Goal: Transaction & Acquisition: Purchase product/service

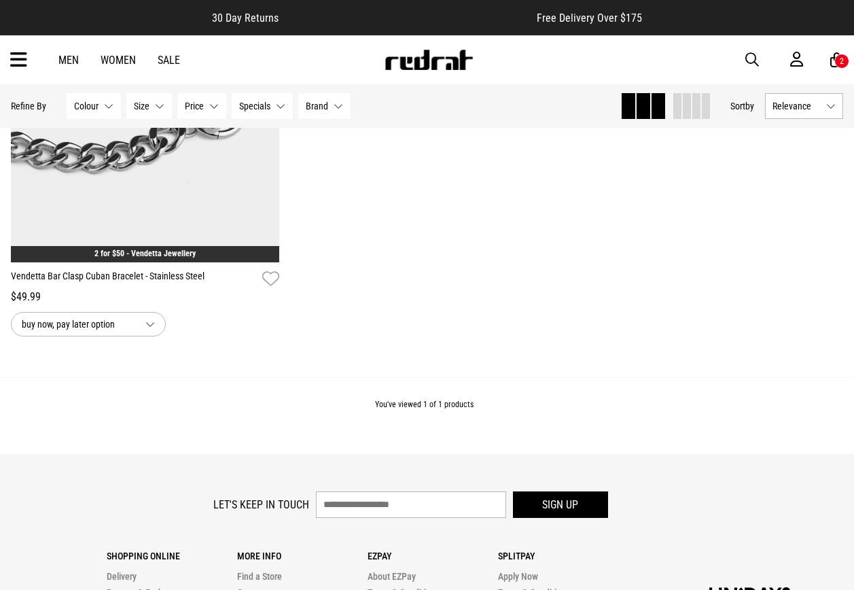
drag, startPoint x: 0, startPoint y: 0, endPoint x: 753, endPoint y: 60, distance: 755.1
click at [753, 60] on span "button" at bounding box center [752, 60] width 14 height 16
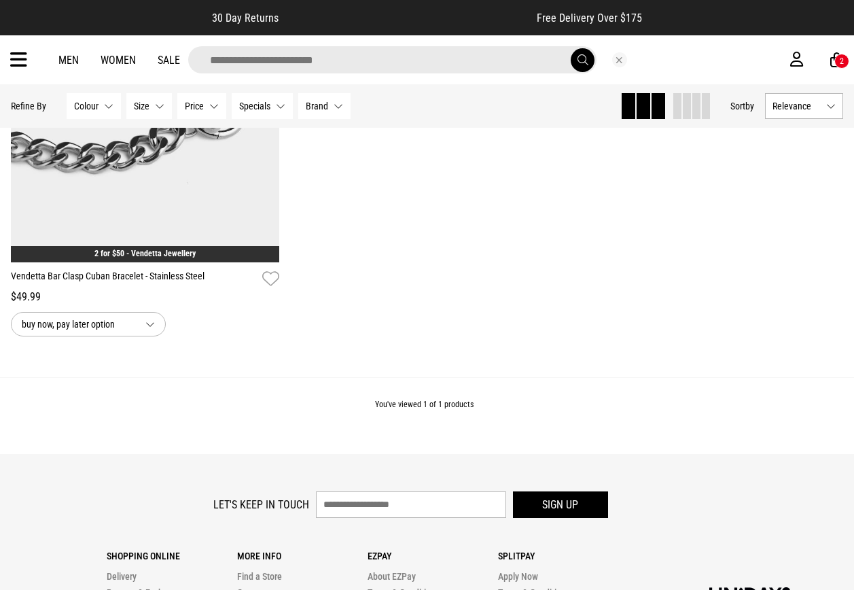
click at [418, 54] on input "search" at bounding box center [392, 59] width 408 height 27
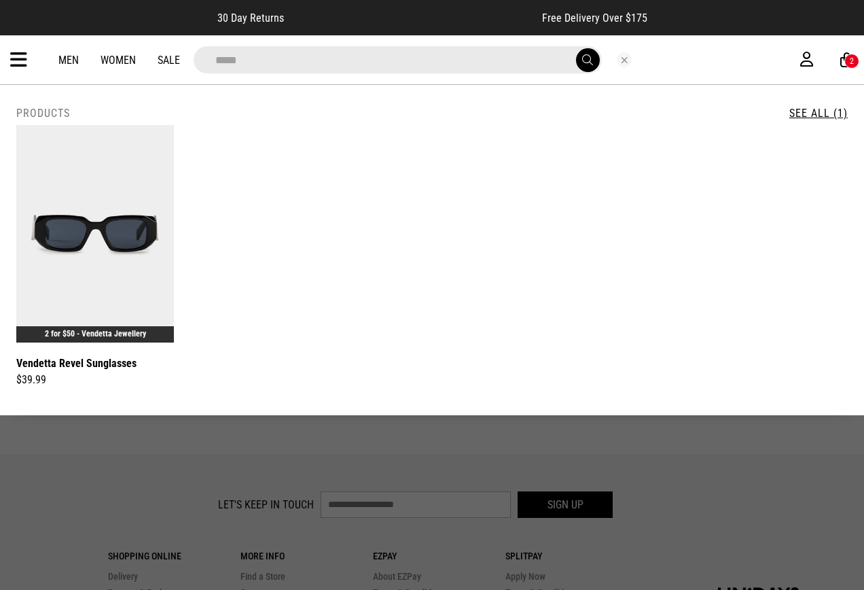
type input "*****"
click at [576, 48] on button "submit" at bounding box center [588, 60] width 24 height 24
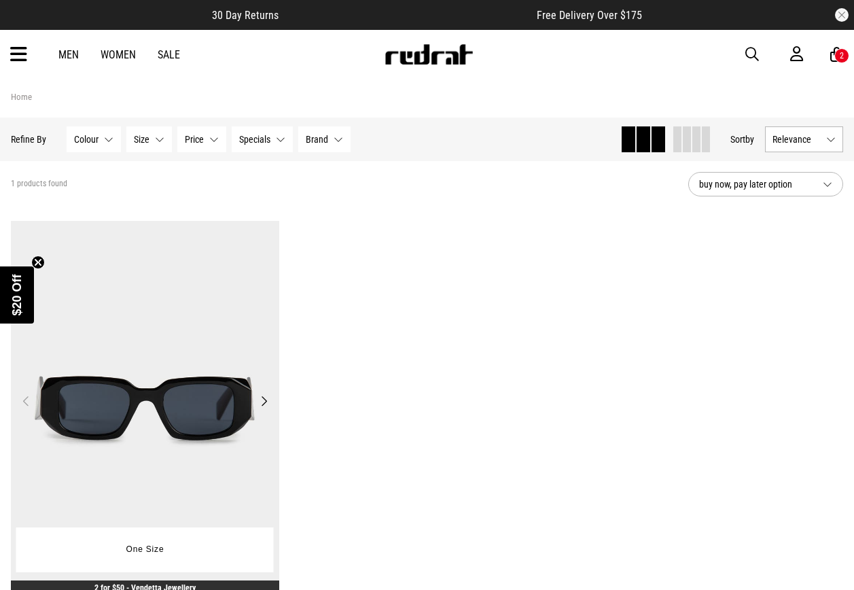
click at [196, 281] on img at bounding box center [145, 409] width 268 height 376
